Goal: Navigation & Orientation: Find specific page/section

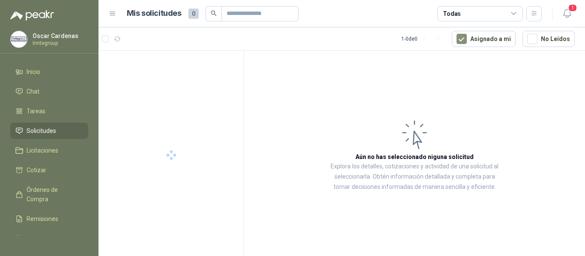
drag, startPoint x: 562, startPoint y: 18, endPoint x: 551, endPoint y: 27, distance: 14.3
click at [562, 18] on icon "button" at bounding box center [567, 13] width 11 height 11
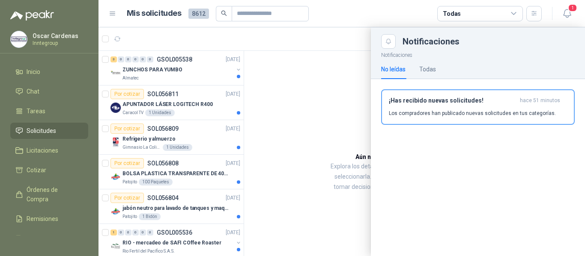
click at [214, 76] on div at bounding box center [341, 141] width 486 height 229
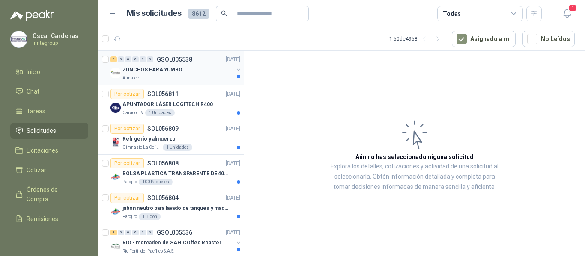
drag, startPoint x: 188, startPoint y: 71, endPoint x: 190, endPoint y: 83, distance: 12.2
click at [188, 73] on div "ZUNCHOS PARA YUMBO" at bounding box center [177, 70] width 111 height 10
drag, startPoint x: 204, startPoint y: 114, endPoint x: 312, endPoint y: 248, distance: 172.3
click at [205, 115] on div "Caracol TV 1 Unidades" at bounding box center [181, 113] width 118 height 7
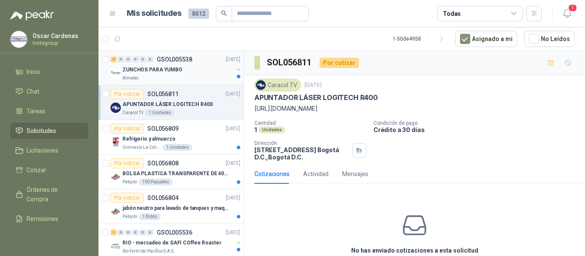
click at [161, 78] on div "Almatec" at bounding box center [177, 78] width 111 height 7
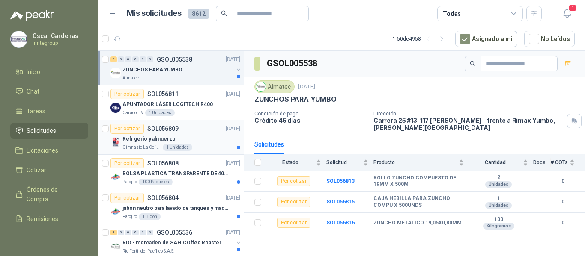
click at [175, 138] on div "Refrigerio y almuerzo" at bounding box center [181, 139] width 118 height 10
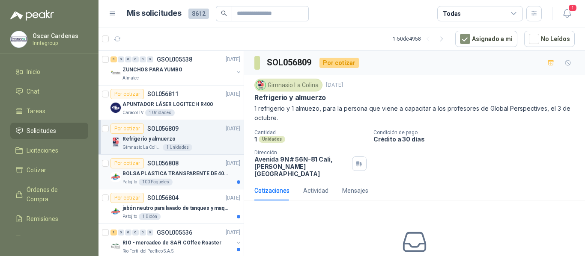
click at [177, 170] on p "BOLSA PLASTICA TRANSPARENTE DE 40*60 CMS" at bounding box center [175, 174] width 107 height 8
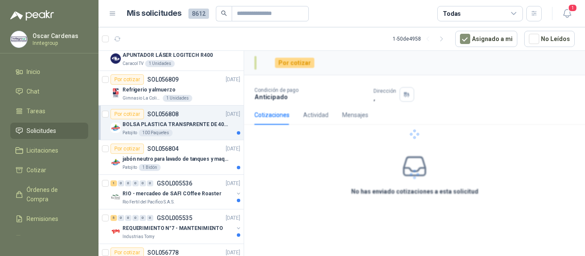
scroll to position [86, 0]
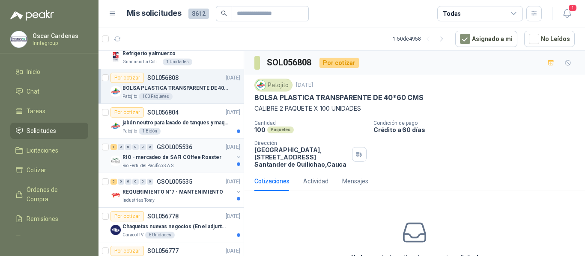
click at [181, 165] on div "Rio Fertil del Pacífico S.A.S." at bounding box center [177, 166] width 111 height 7
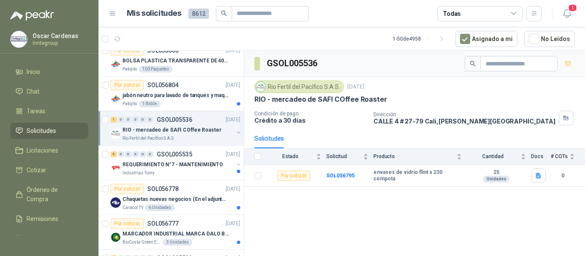
scroll to position [128, 0]
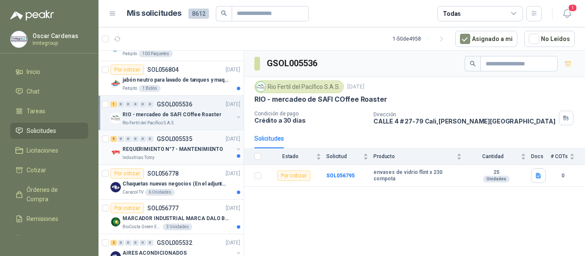
click at [184, 158] on div "Industrias Tomy" at bounding box center [177, 158] width 111 height 7
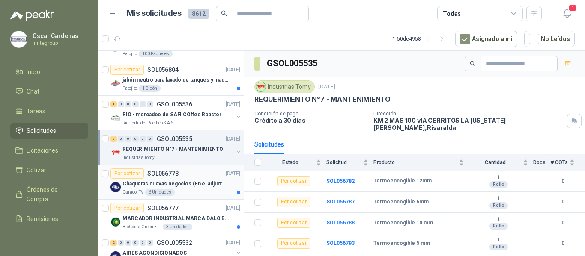
scroll to position [171, 0]
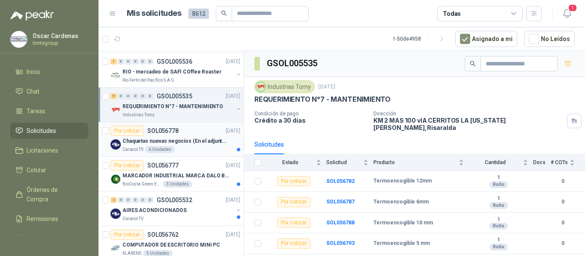
click at [198, 152] on div "Caracol TV 6 Unidades" at bounding box center [181, 149] width 118 height 7
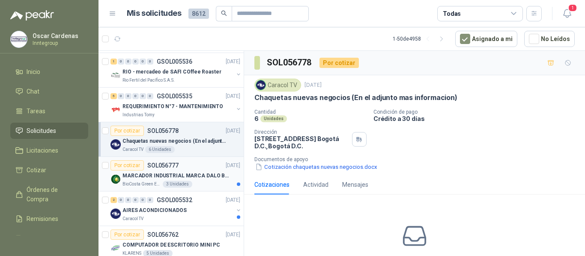
click at [188, 170] on div "Por cotizar SOL056777 [DATE]" at bounding box center [175, 166] width 130 height 10
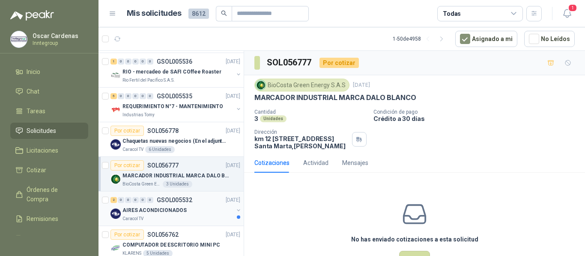
click at [197, 211] on div "AIRES ACONDICIONADOS" at bounding box center [177, 210] width 111 height 10
